Goal: Information Seeking & Learning: Learn about a topic

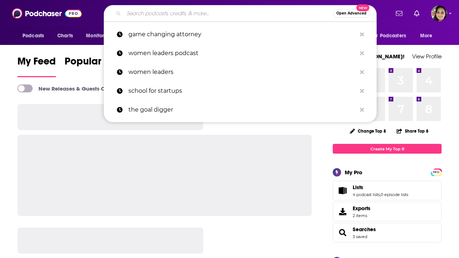
click at [184, 13] on input "Search podcasts, credits, & more..." at bounding box center [228, 14] width 209 height 12
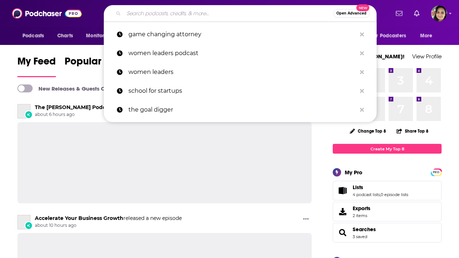
paste input "Let’s Talk Supply Chain"
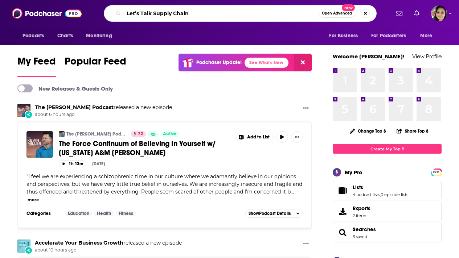
type input "Let’s Talk Supply Chain"
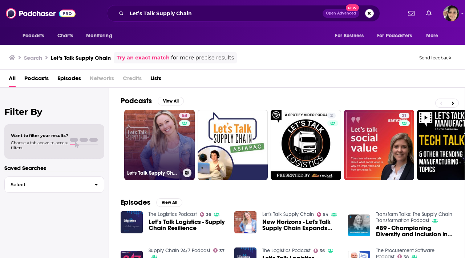
click at [157, 145] on link "54 Let's Talk Supply Chain" at bounding box center [159, 145] width 70 height 70
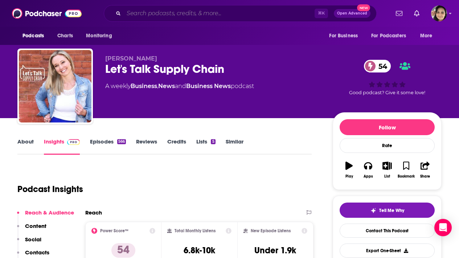
click at [186, 12] on input "Search podcasts, credits, & more..." at bounding box center [219, 14] width 191 height 12
paste input "The Chip Observer"
type input "The Chip Observer"
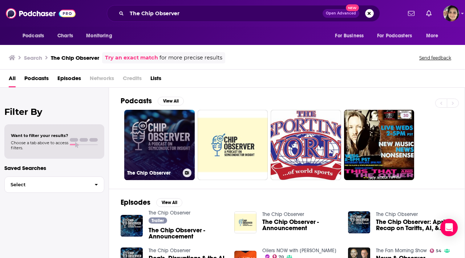
click at [148, 144] on link "The Chip Observer" at bounding box center [159, 145] width 70 height 70
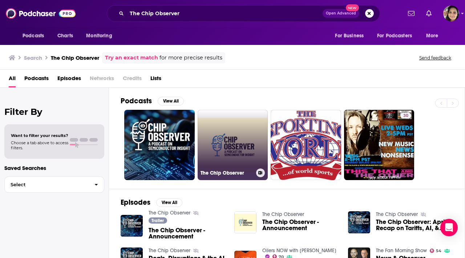
click at [217, 128] on link "The Chip Observer" at bounding box center [232, 145] width 70 height 70
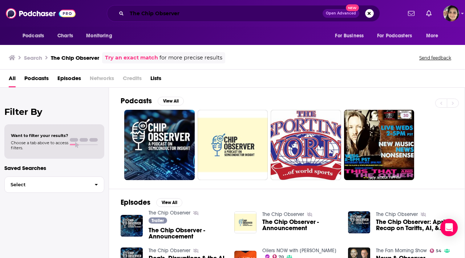
click at [145, 11] on input "The Chip Observer" at bounding box center [225, 14] width 196 height 12
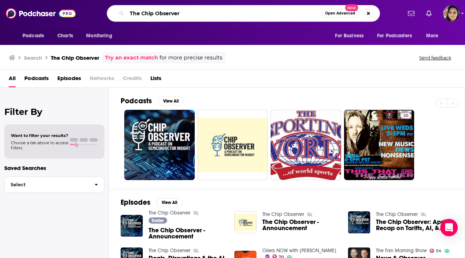
click at [145, 11] on input "The Chip Observer" at bounding box center [224, 14] width 195 height 12
paste input "Supply Chain Deepdive"
type input "Supply Chain Deepdive"
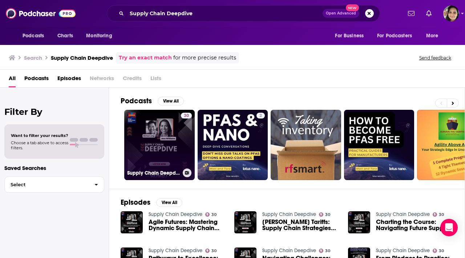
click at [156, 139] on link "30 Supply Chain Deepdive" at bounding box center [159, 145] width 70 height 70
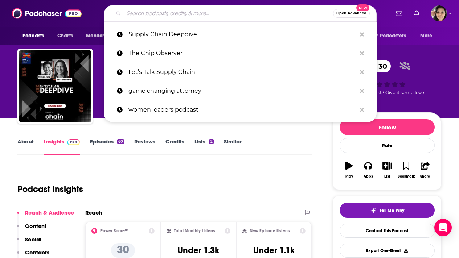
click at [178, 10] on input "Search podcasts, credits, & more..." at bounding box center [228, 14] width 209 height 12
paste input "Semiconductor Insiders"
type input "Semiconductor Insiders"
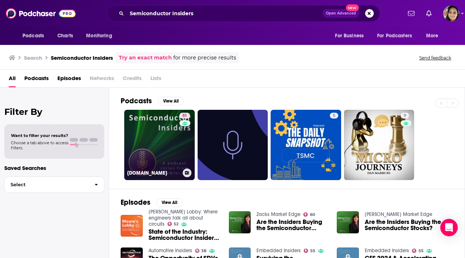
click at [155, 139] on link "51 SemiWiki.com" at bounding box center [159, 145] width 70 height 70
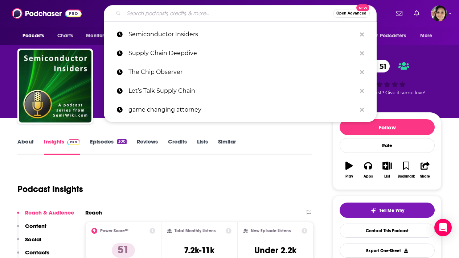
click at [205, 15] on input "Search podcasts, credits, & more..." at bounding box center [228, 14] width 209 height 12
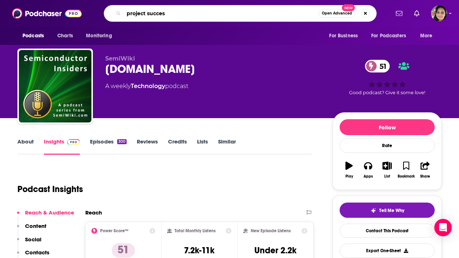
type input "project success"
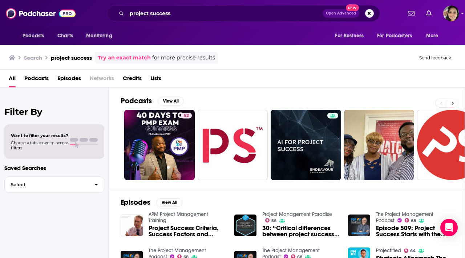
click at [452, 103] on icon at bounding box center [452, 103] width 3 height 5
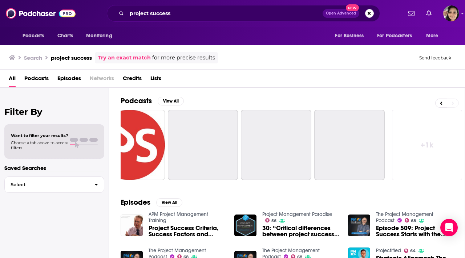
scroll to position [0, 323]
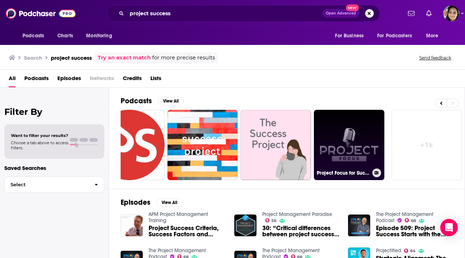
click at [346, 140] on link "Project Focus for Success" at bounding box center [349, 145] width 70 height 70
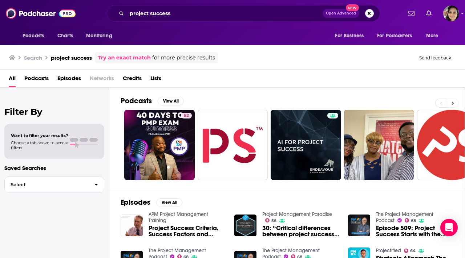
click at [451, 102] on icon at bounding box center [452, 103] width 3 height 5
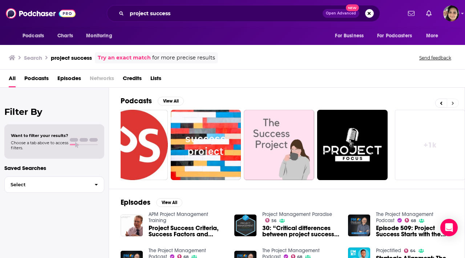
scroll to position [0, 323]
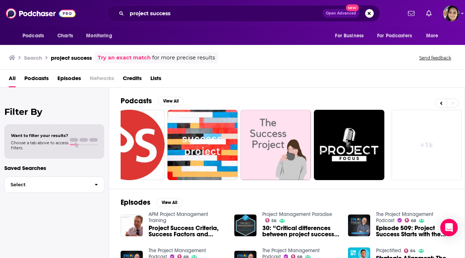
click at [432, 146] on link "+ 1k" at bounding box center [426, 145] width 70 height 70
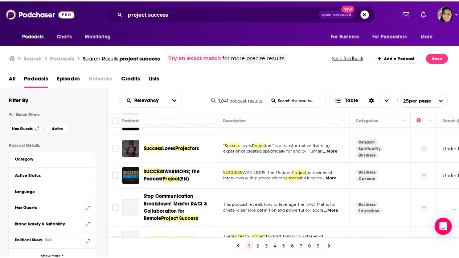
scroll to position [401, 0]
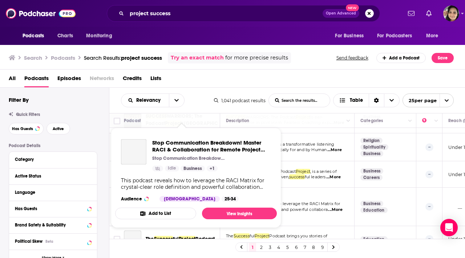
click at [187, 206] on div "Stop Communication Breakdown! Master RACI & Collaboration for Remote Project Su…" at bounding box center [196, 171] width 162 height 74
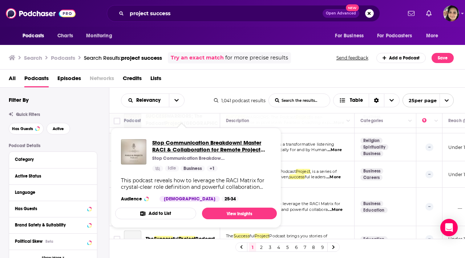
click at [211, 146] on span "Stop Communication Breakdown! Master RACI & Collaboration for Remote Project Su…" at bounding box center [211, 146] width 119 height 14
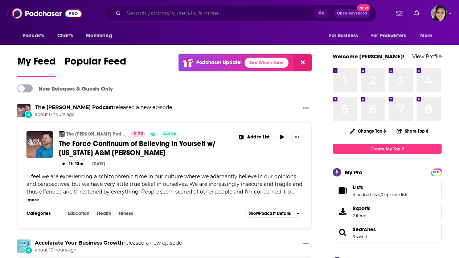
click at [188, 15] on input "Search podcasts, credits, & more..." at bounding box center [219, 14] width 191 height 12
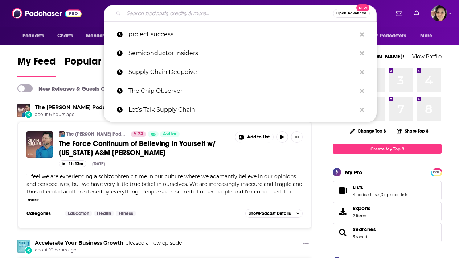
paste input "The Circuit – A Podcast Dedicated to the Business of Semiconductors"
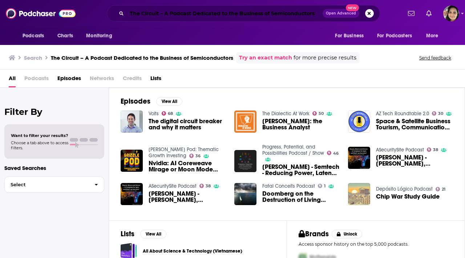
click at [159, 16] on input "The Circuit – A Podcast Dedicated to the Business of Semiconductors" at bounding box center [225, 14] width 196 height 12
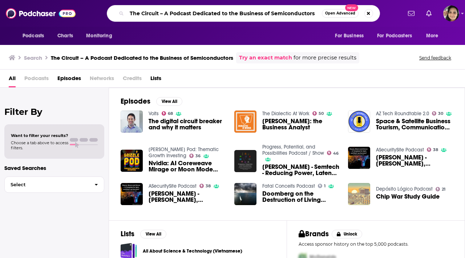
drag, startPoint x: 160, startPoint y: 14, endPoint x: 329, endPoint y: 19, distance: 169.6
click at [329, 19] on div "The Circuit – A Podcast Dedicated to the Business of Semiconductors Open Advanc…" at bounding box center [243, 13] width 273 height 17
type input "The Circuit"
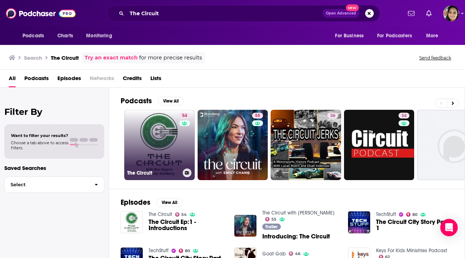
click at [134, 138] on link "54 The Circuit" at bounding box center [159, 145] width 70 height 70
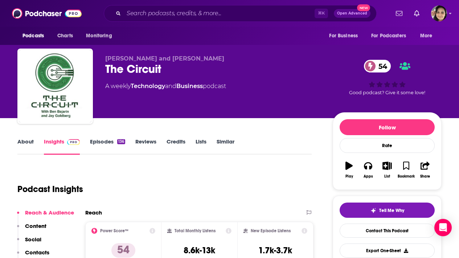
click at [26, 142] on link "About" at bounding box center [25, 146] width 16 height 17
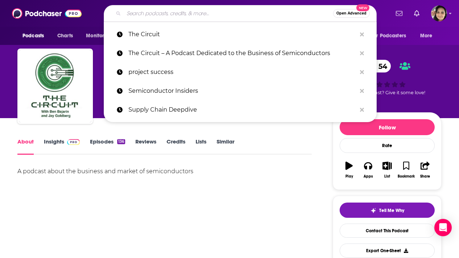
click at [179, 12] on input "Search podcasts, credits, & more..." at bounding box center [228, 14] width 209 height 12
paste input "The New Warehouse Podcast"
type input "The New Warehouse Podcast"
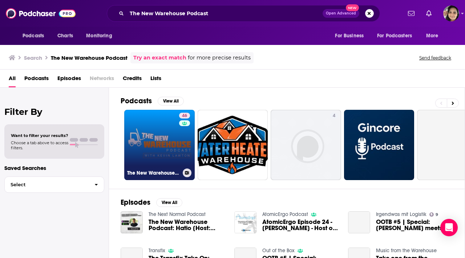
click at [152, 132] on link "46 The New Warehouse Podcast" at bounding box center [159, 145] width 70 height 70
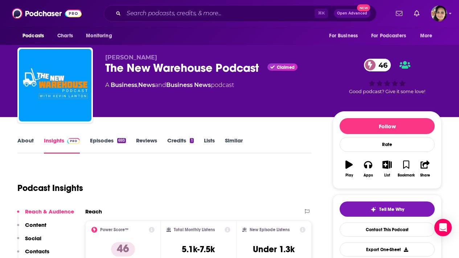
scroll to position [1, 0]
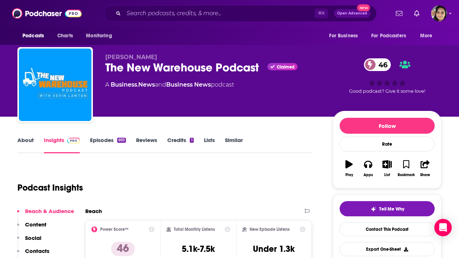
click at [21, 140] on link "About" at bounding box center [25, 145] width 16 height 17
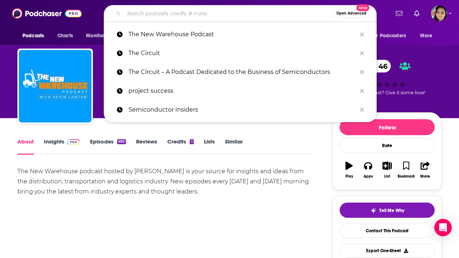
click at [180, 13] on input "Search podcasts, credits, & more..." at bounding box center [228, 14] width 209 height 12
paste input "Making Chips Podcast"
type input "Making Chips Podcast"
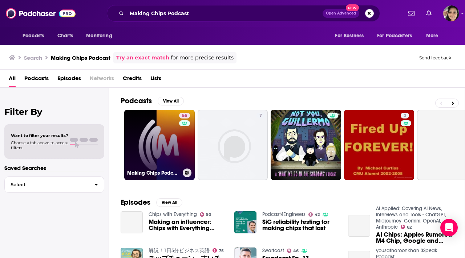
click at [144, 148] on link "55 Making Chips Podcast for Manufacturing Leaders" at bounding box center [159, 145] width 70 height 70
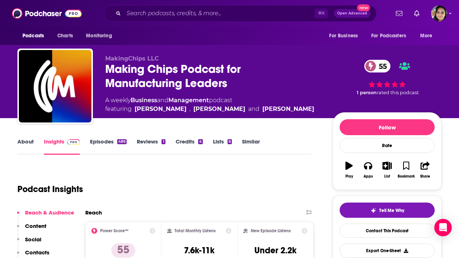
scroll to position [4, 0]
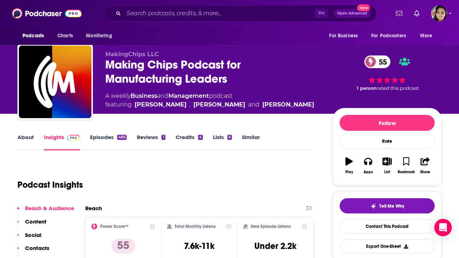
click at [21, 138] on link "About" at bounding box center [25, 142] width 16 height 17
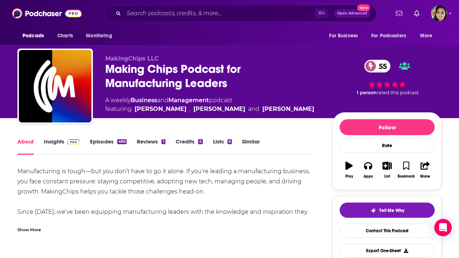
click at [227, 214] on div "Manufacturing is tough—but you don’t have to go it alone. If you're leading a m…" at bounding box center [164, 223] width 294 height 112
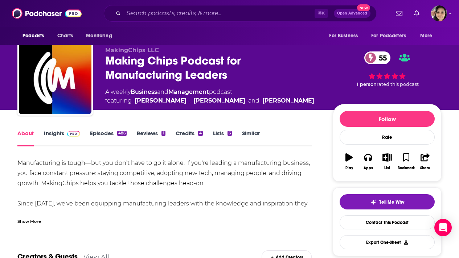
scroll to position [8, 0]
